Goal: Transaction & Acquisition: Book appointment/travel/reservation

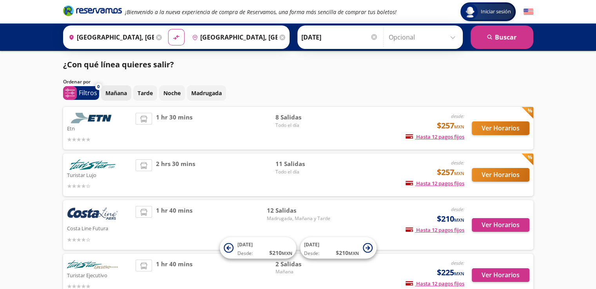
click at [118, 94] on p "Mañana" at bounding box center [116, 93] width 22 height 8
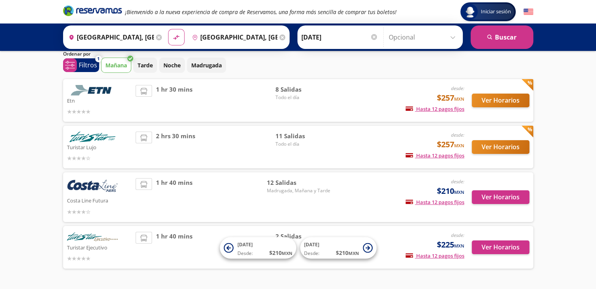
scroll to position [26, 0]
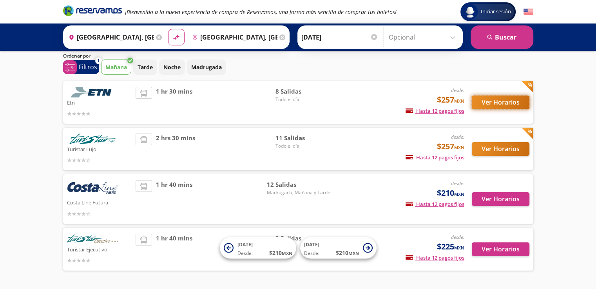
click at [493, 102] on button "Ver Horarios" at bounding box center [501, 103] width 58 height 14
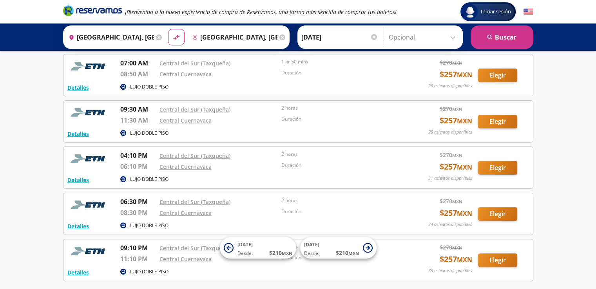
scroll to position [180, 0]
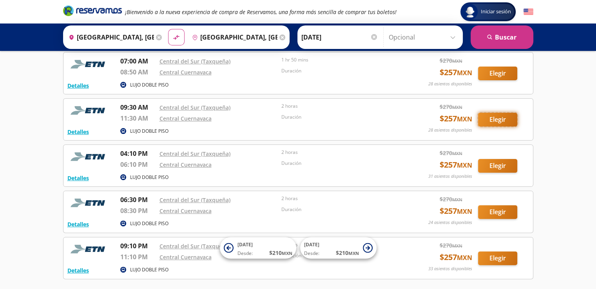
click at [496, 118] on button "Elegir" at bounding box center [497, 120] width 39 height 14
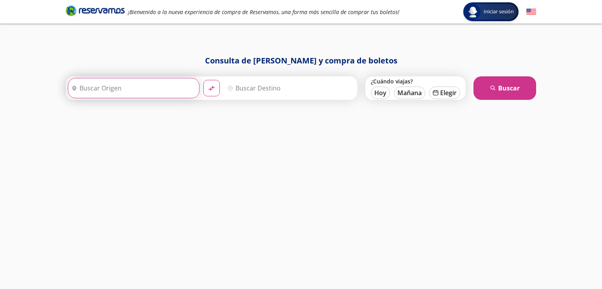
click at [118, 87] on input "Origen" at bounding box center [132, 88] width 129 height 20
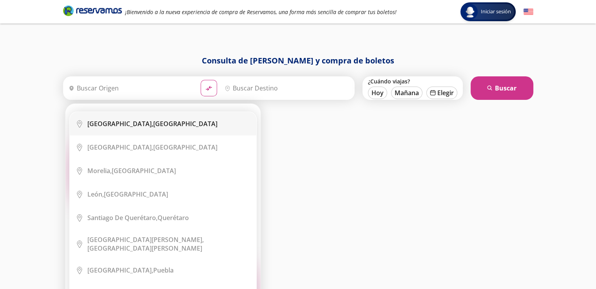
click at [112, 123] on b "[GEOGRAPHIC_DATA]," at bounding box center [120, 124] width 66 height 9
type input "[GEOGRAPHIC_DATA], [GEOGRAPHIC_DATA]"
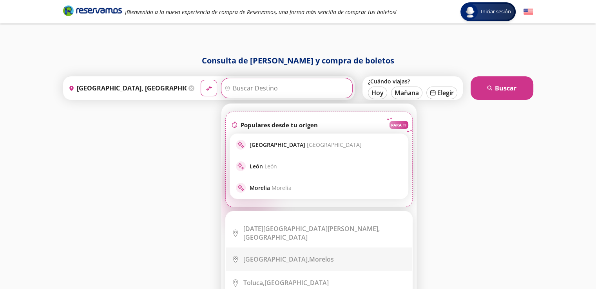
scroll to position [305, 0]
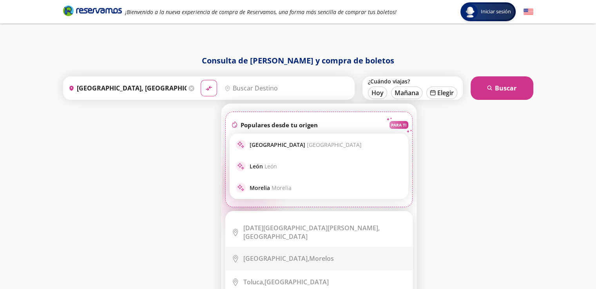
click at [263, 251] on li "City Icon [GEOGRAPHIC_DATA], [GEOGRAPHIC_DATA]" at bounding box center [319, 259] width 187 height 24
type input "[GEOGRAPHIC_DATA], [GEOGRAPHIC_DATA]"
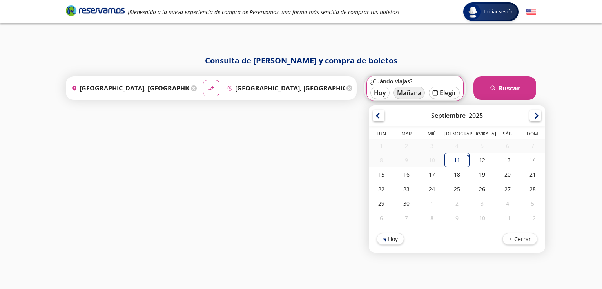
click at [412, 96] on button "Mañana" at bounding box center [408, 93] width 31 height 13
type input "[DATE]"
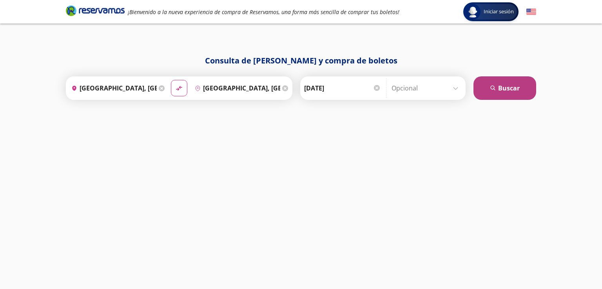
click at [497, 94] on button "search Buscar" at bounding box center [504, 88] width 63 height 24
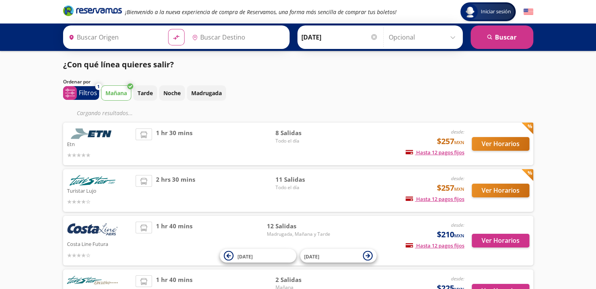
type input "[GEOGRAPHIC_DATA], [GEOGRAPHIC_DATA]"
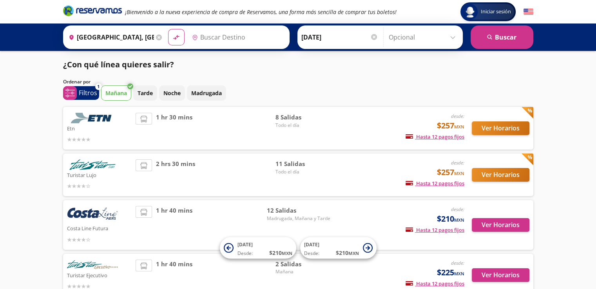
type input "[GEOGRAPHIC_DATA], [GEOGRAPHIC_DATA]"
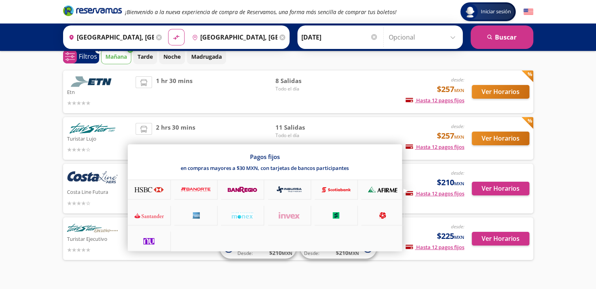
scroll to position [41, 0]
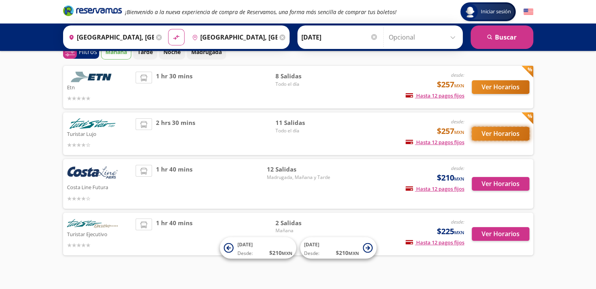
click at [513, 135] on button "Ver Horarios" at bounding box center [501, 134] width 58 height 14
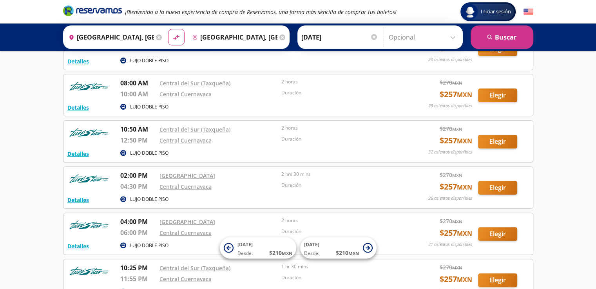
scroll to position [251, 0]
click at [508, 141] on button "Elegir" at bounding box center [497, 142] width 39 height 14
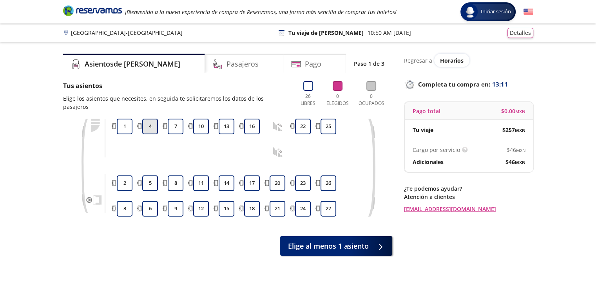
click at [150, 123] on button "4" at bounding box center [150, 127] width 16 height 16
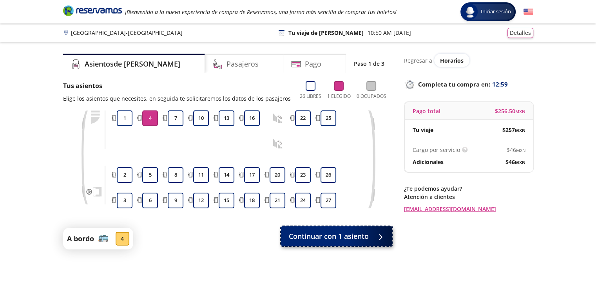
click at [327, 242] on button "Continuar con 1 asiento" at bounding box center [336, 236] width 111 height 20
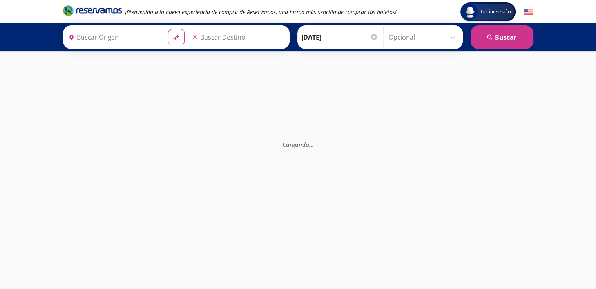
type input "[GEOGRAPHIC_DATA], [GEOGRAPHIC_DATA]"
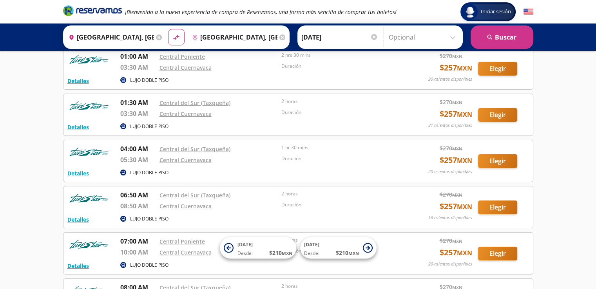
scroll to position [48, 0]
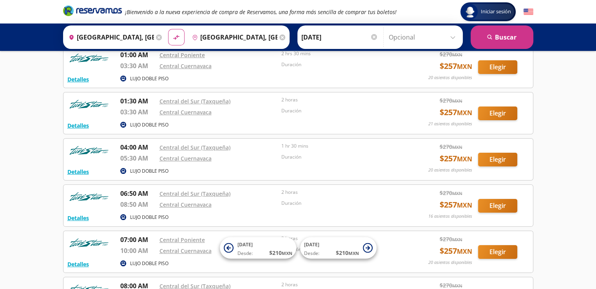
click at [65, 166] on div "Detalles LUJO DOBLE PISO 04:00 AM Central del Sur (Taxqueña) 05:30 AM Central C…" at bounding box center [298, 159] width 470 height 42
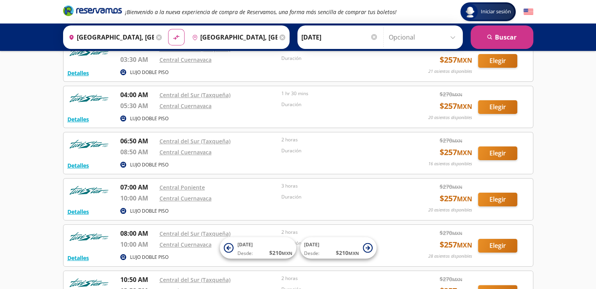
scroll to position [134, 0]
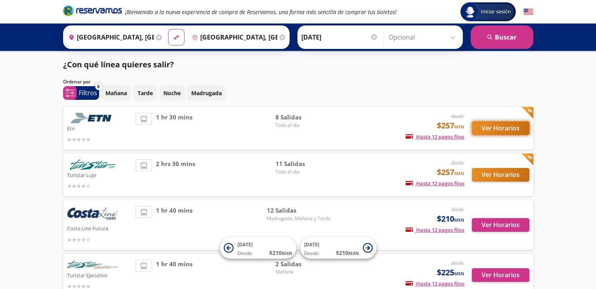
click at [499, 131] on button "Ver Horarios" at bounding box center [501, 128] width 58 height 14
click at [495, 169] on button "Ver Horarios" at bounding box center [501, 175] width 58 height 14
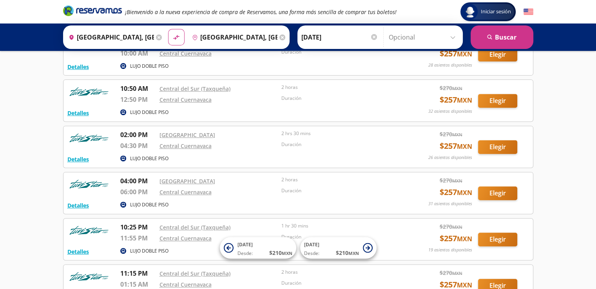
scroll to position [272, 0]
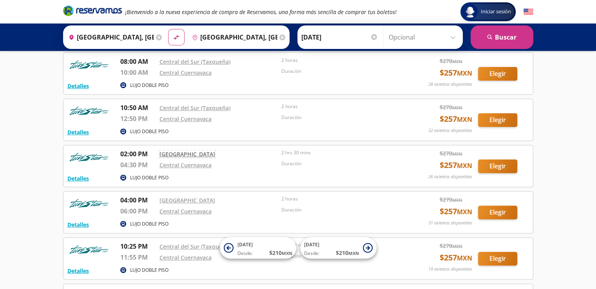
click at [192, 154] on link "[GEOGRAPHIC_DATA]" at bounding box center [187, 153] width 56 height 7
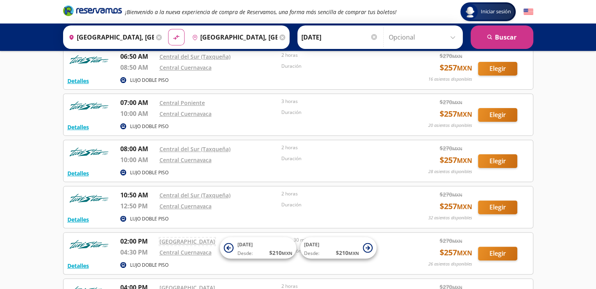
scroll to position [0, 0]
